Goal: Navigation & Orientation: Understand site structure

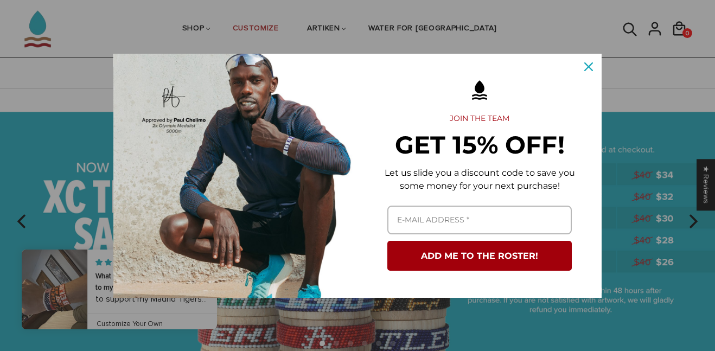
scroll to position [81, 0]
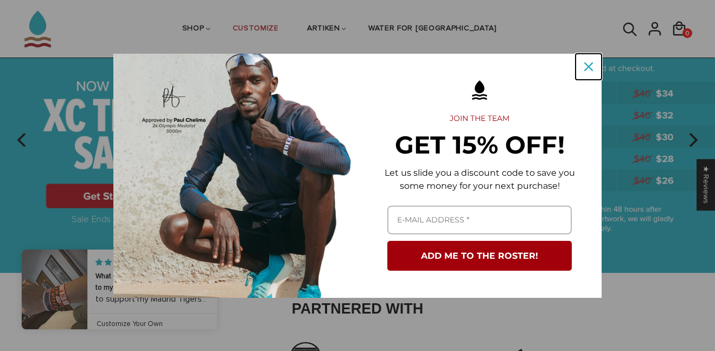
click at [587, 67] on icon "close icon" at bounding box center [588, 66] width 9 height 9
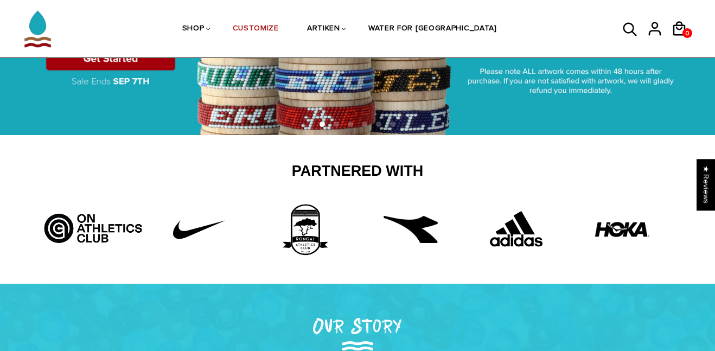
scroll to position [220, 0]
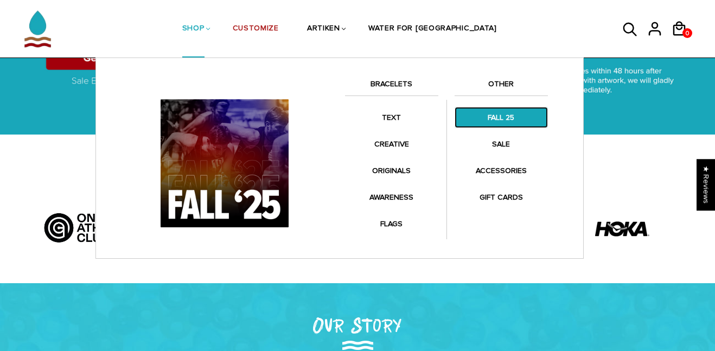
click at [494, 125] on link "FALL 25" at bounding box center [501, 117] width 93 height 21
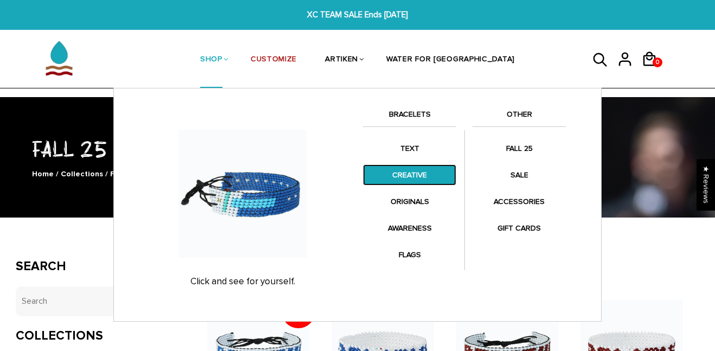
click at [386, 181] on link "CREATIVE" at bounding box center [409, 174] width 93 height 21
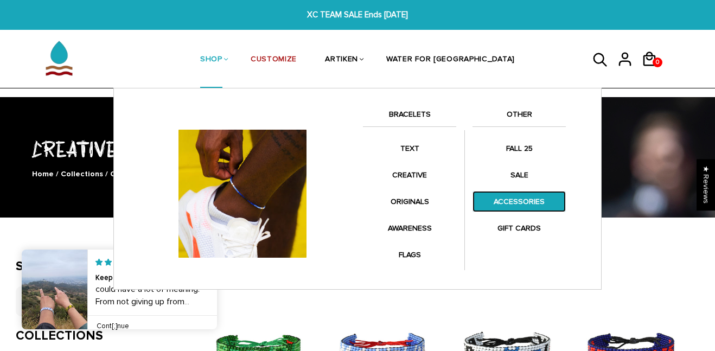
click at [500, 209] on link "ACCESSORIES" at bounding box center [519, 201] width 93 height 21
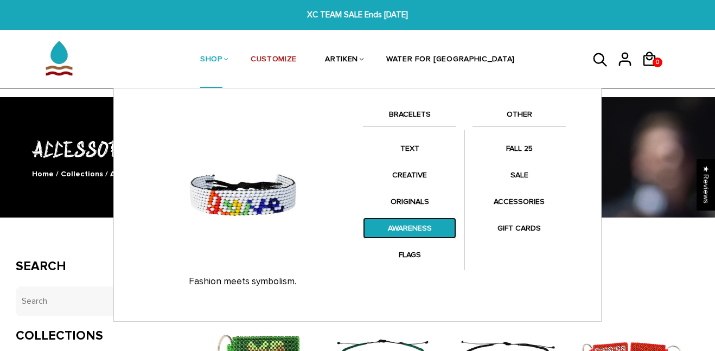
click at [414, 227] on link "AWARENESS" at bounding box center [409, 228] width 93 height 21
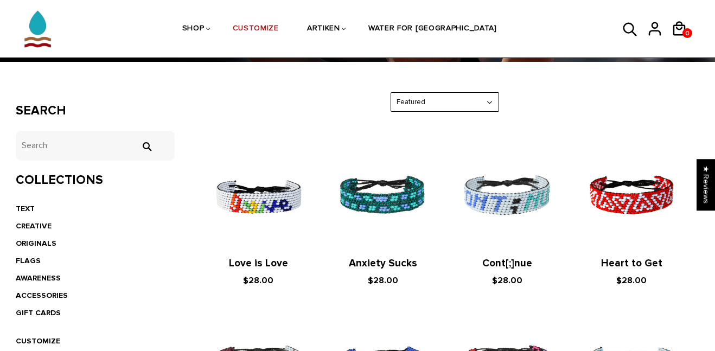
scroll to position [155, 0]
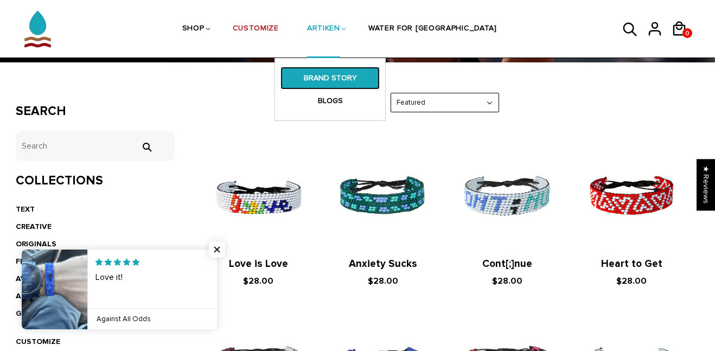
click at [345, 73] on link "BRAND STORY" at bounding box center [330, 78] width 99 height 23
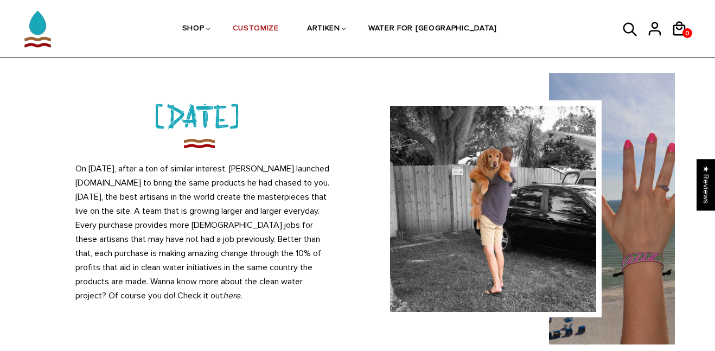
scroll to position [937, 0]
